Goal: Check status: Check status

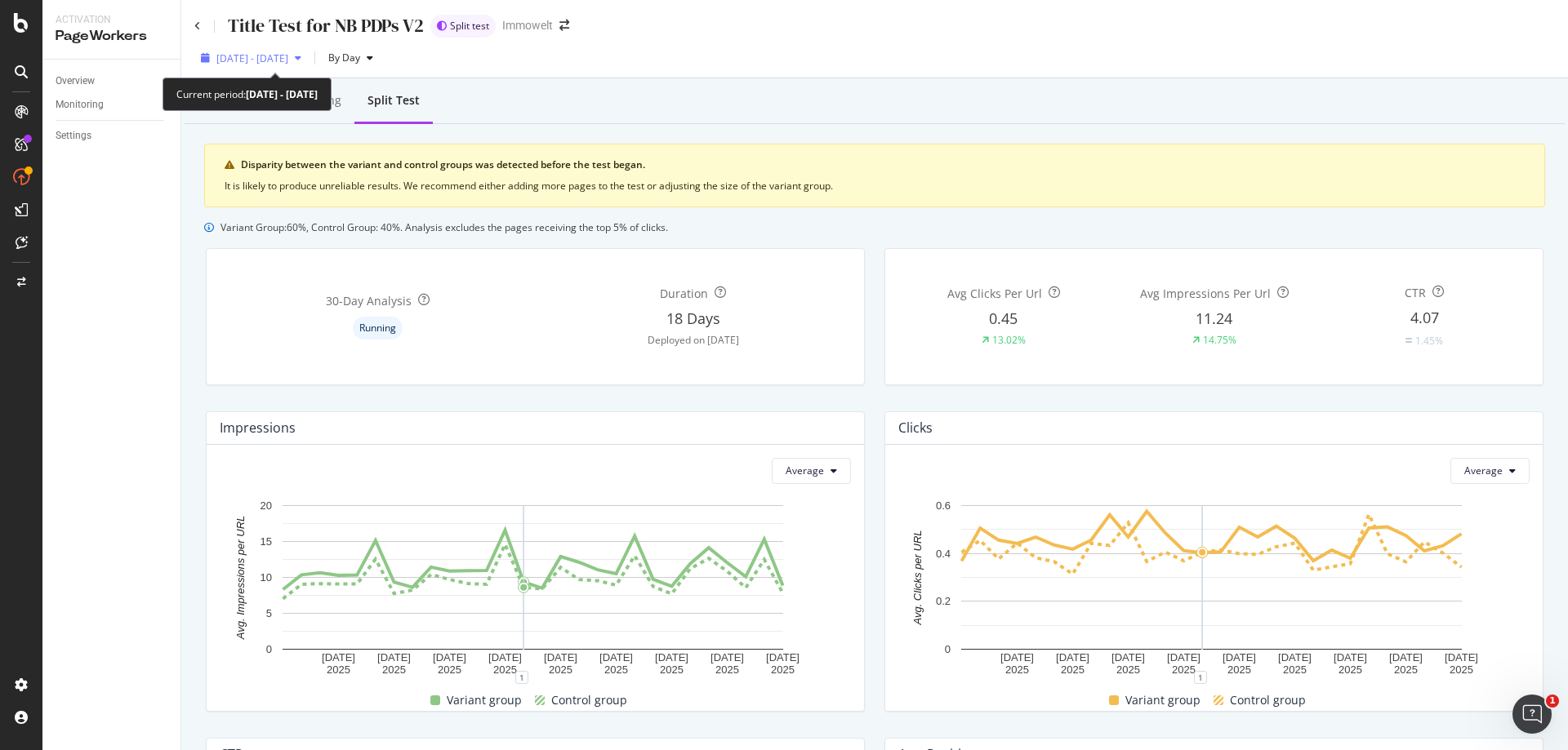
click at [244, 58] on span "[DATE] - [DATE]" at bounding box center [252, 59] width 72 height 14
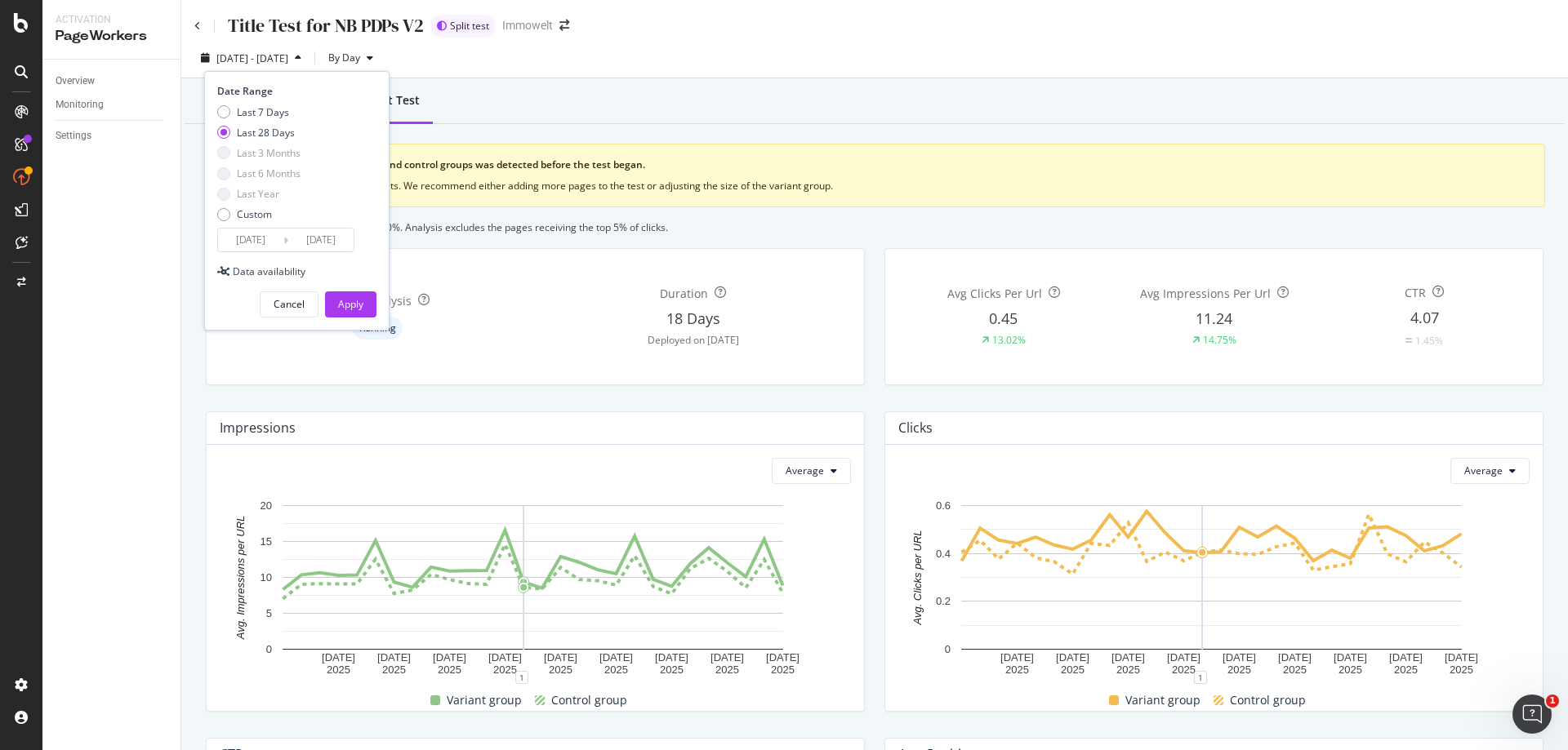
click at [261, 237] on input "[DATE]" at bounding box center [250, 240] width 66 height 23
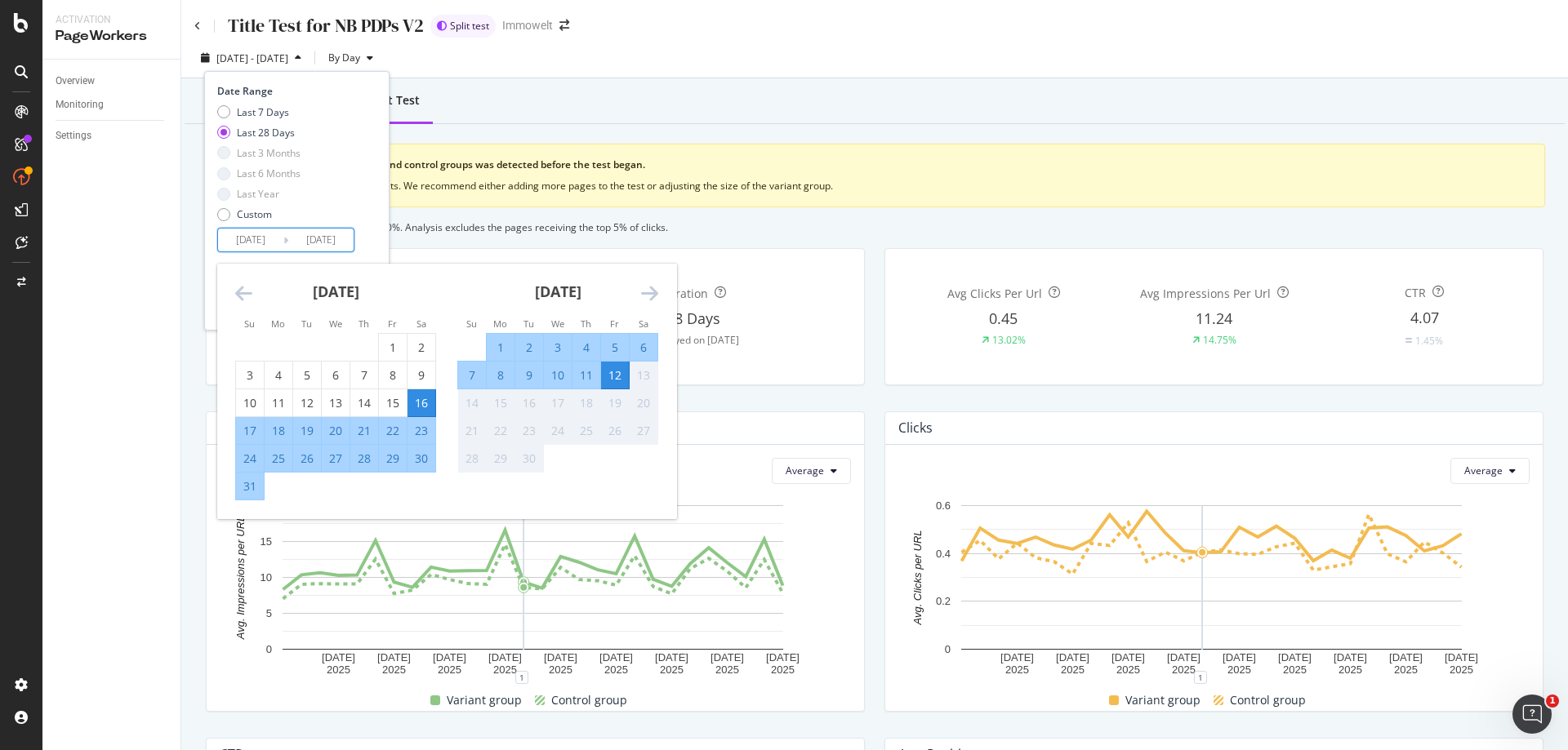
click at [400, 463] on div "29" at bounding box center [393, 459] width 28 height 17
type input "[DATE]"
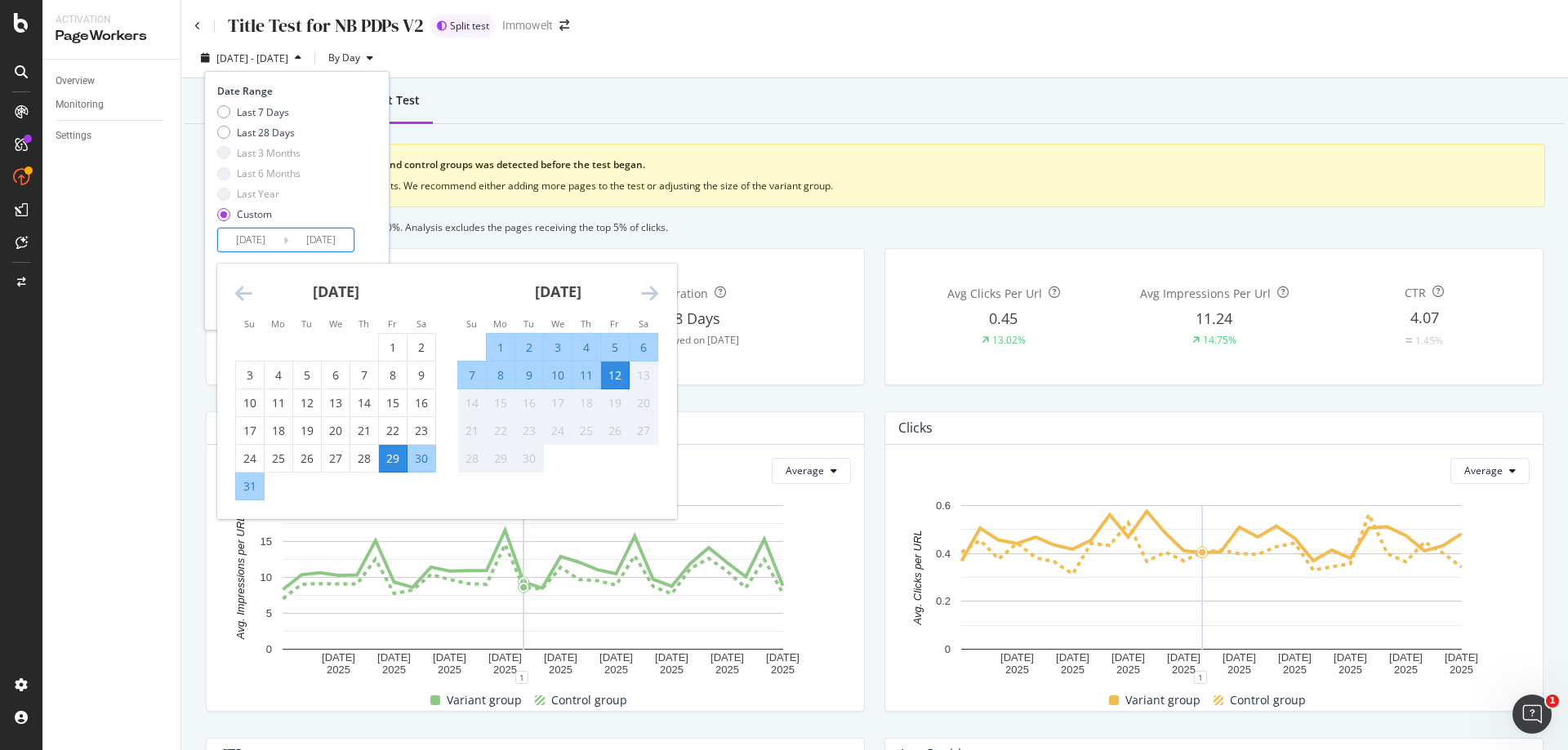
click at [616, 371] on div "12" at bounding box center [615, 375] width 28 height 17
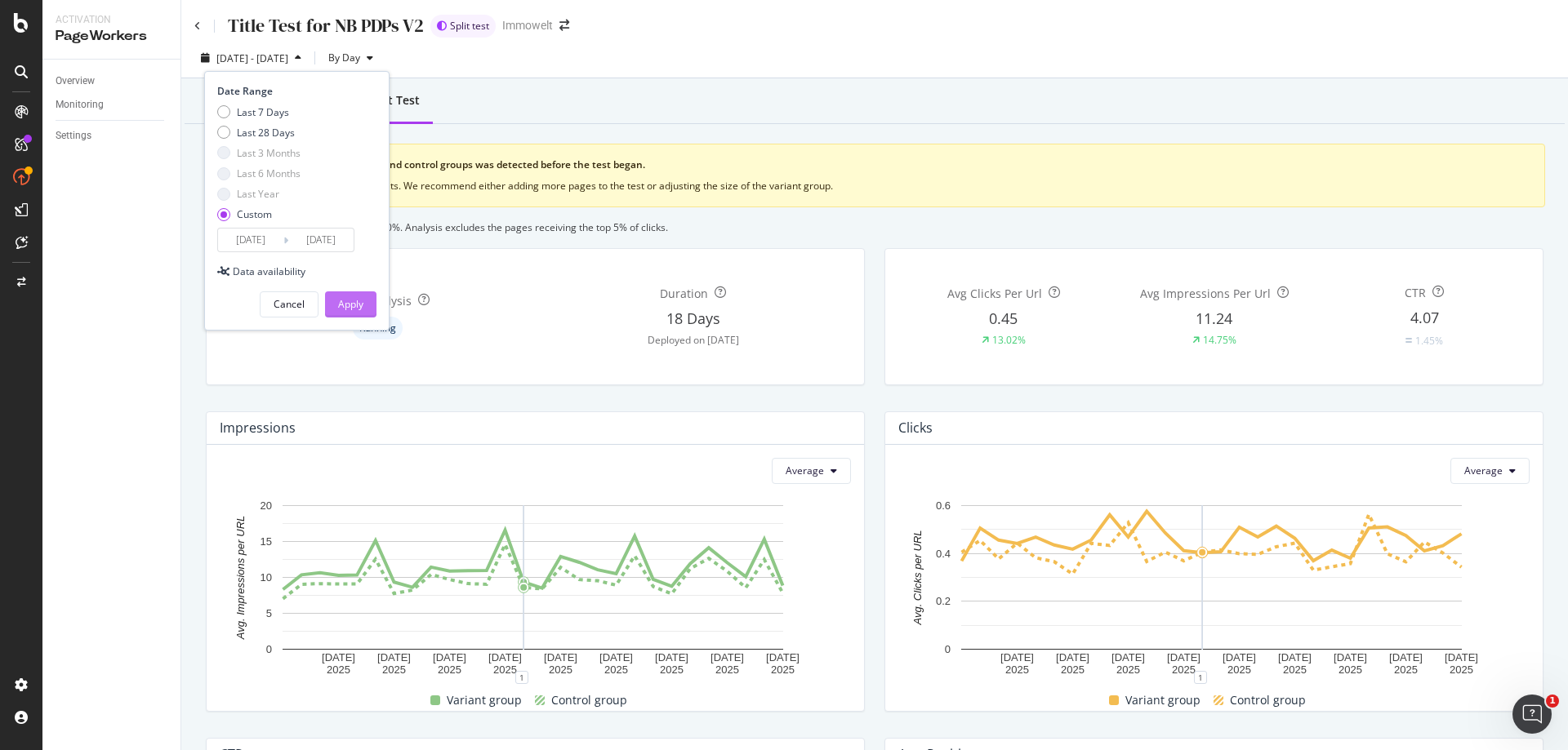
click at [370, 310] on button "Apply" at bounding box center [350, 305] width 52 height 26
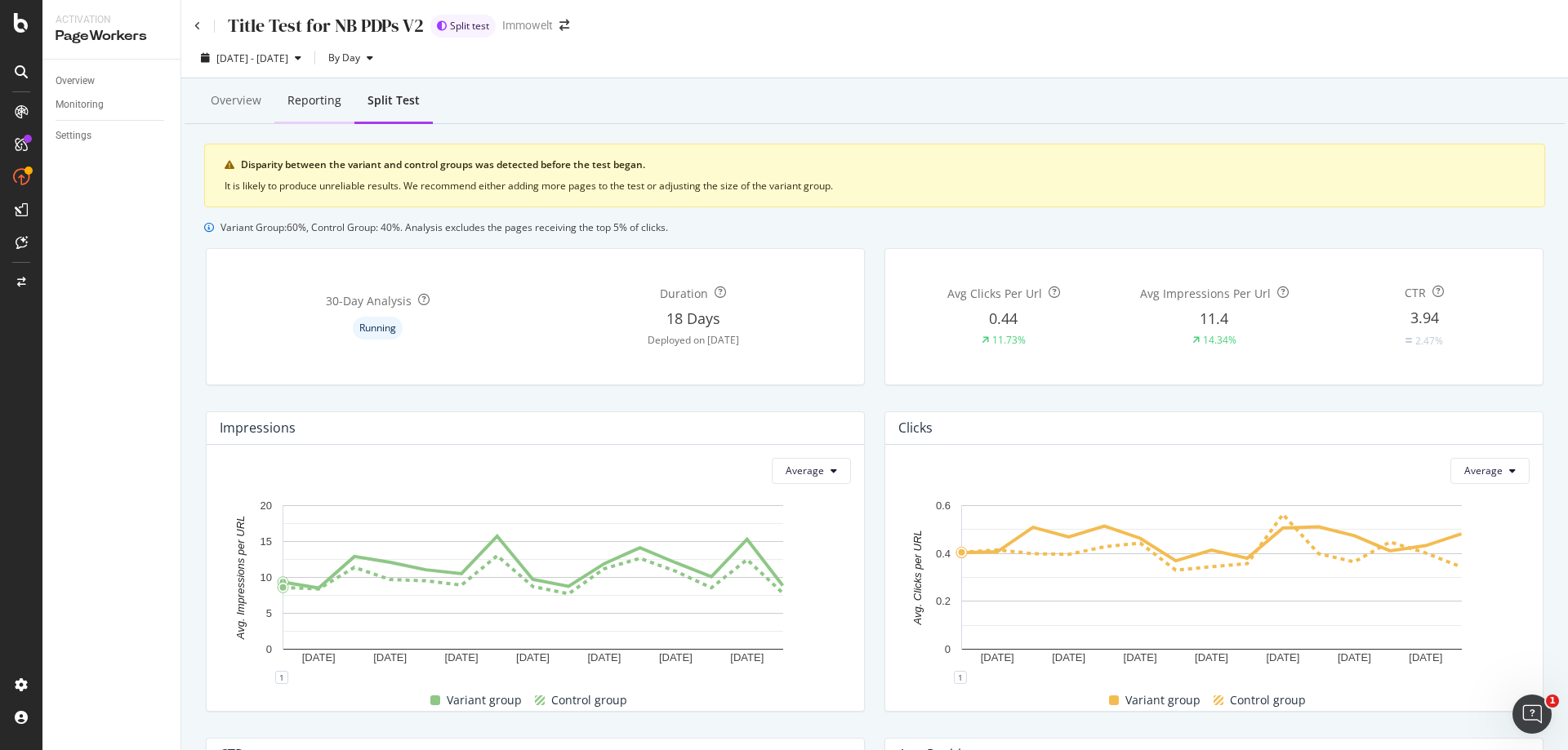
click at [321, 111] on div "Reporting" at bounding box center [313, 101] width 80 height 45
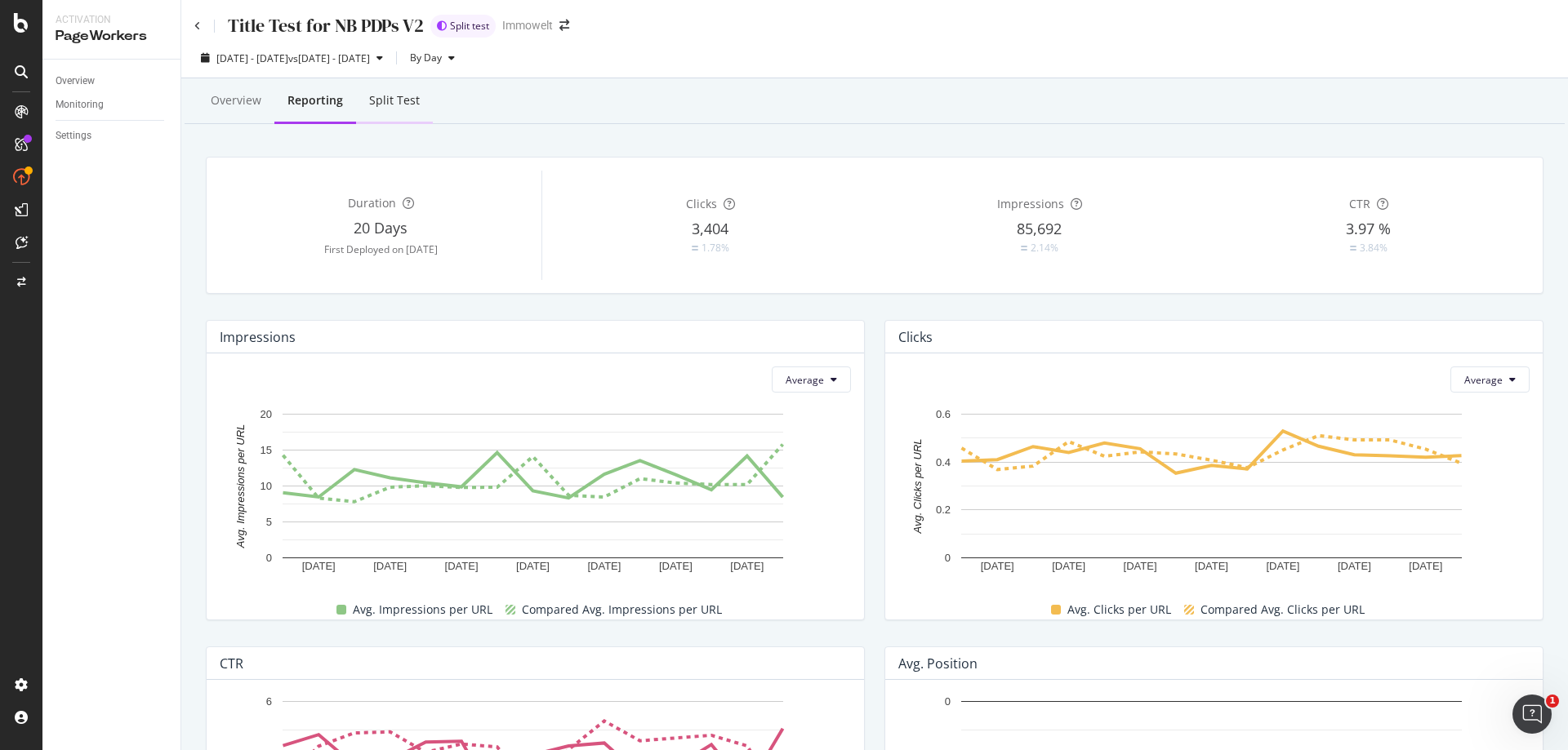
click at [372, 98] on div "Split Test" at bounding box center [395, 100] width 51 height 17
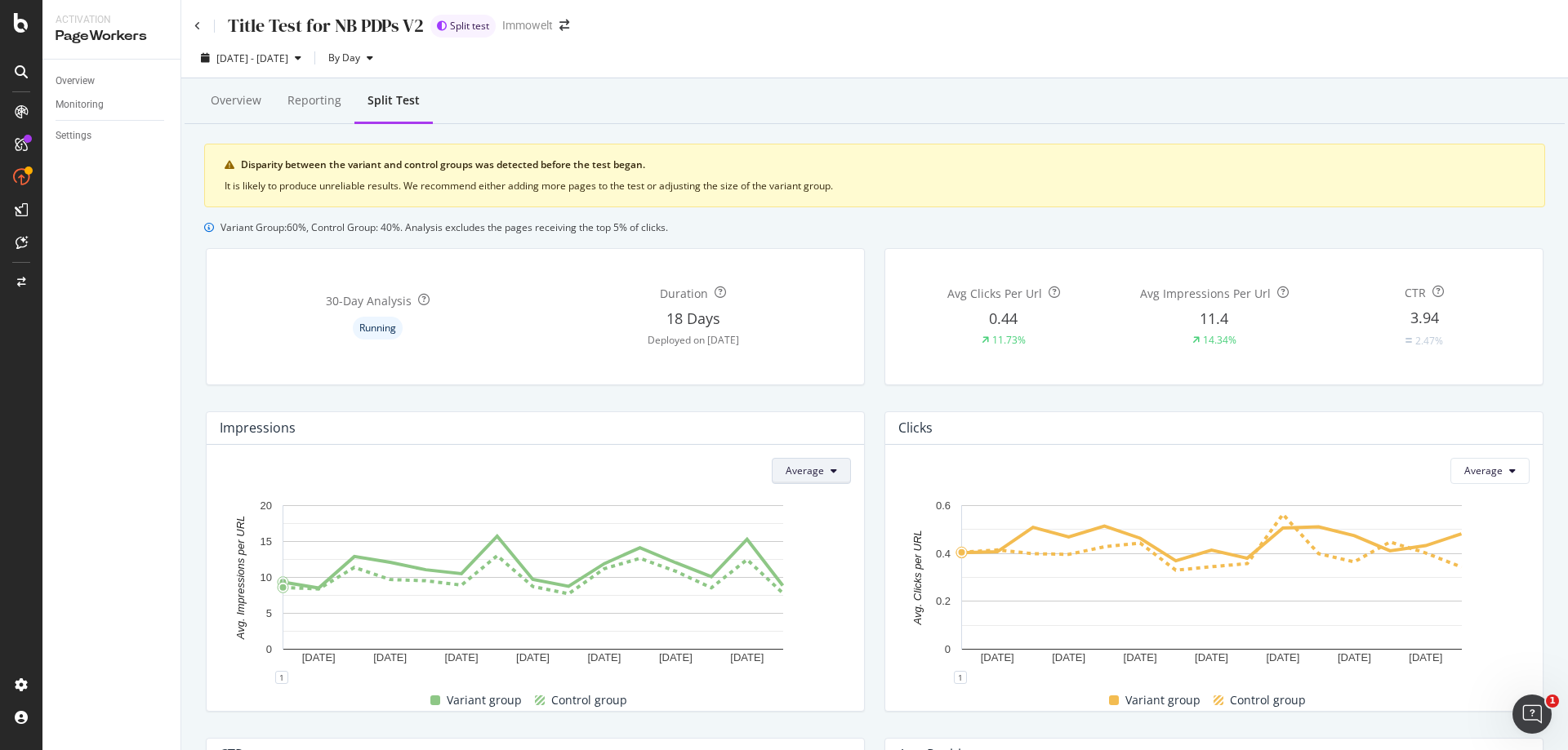
click at [798, 469] on span "Average" at bounding box center [805, 471] width 39 height 14
click at [807, 501] on span "Total" at bounding box center [801, 503] width 39 height 15
